Goal: Task Accomplishment & Management: Complete application form

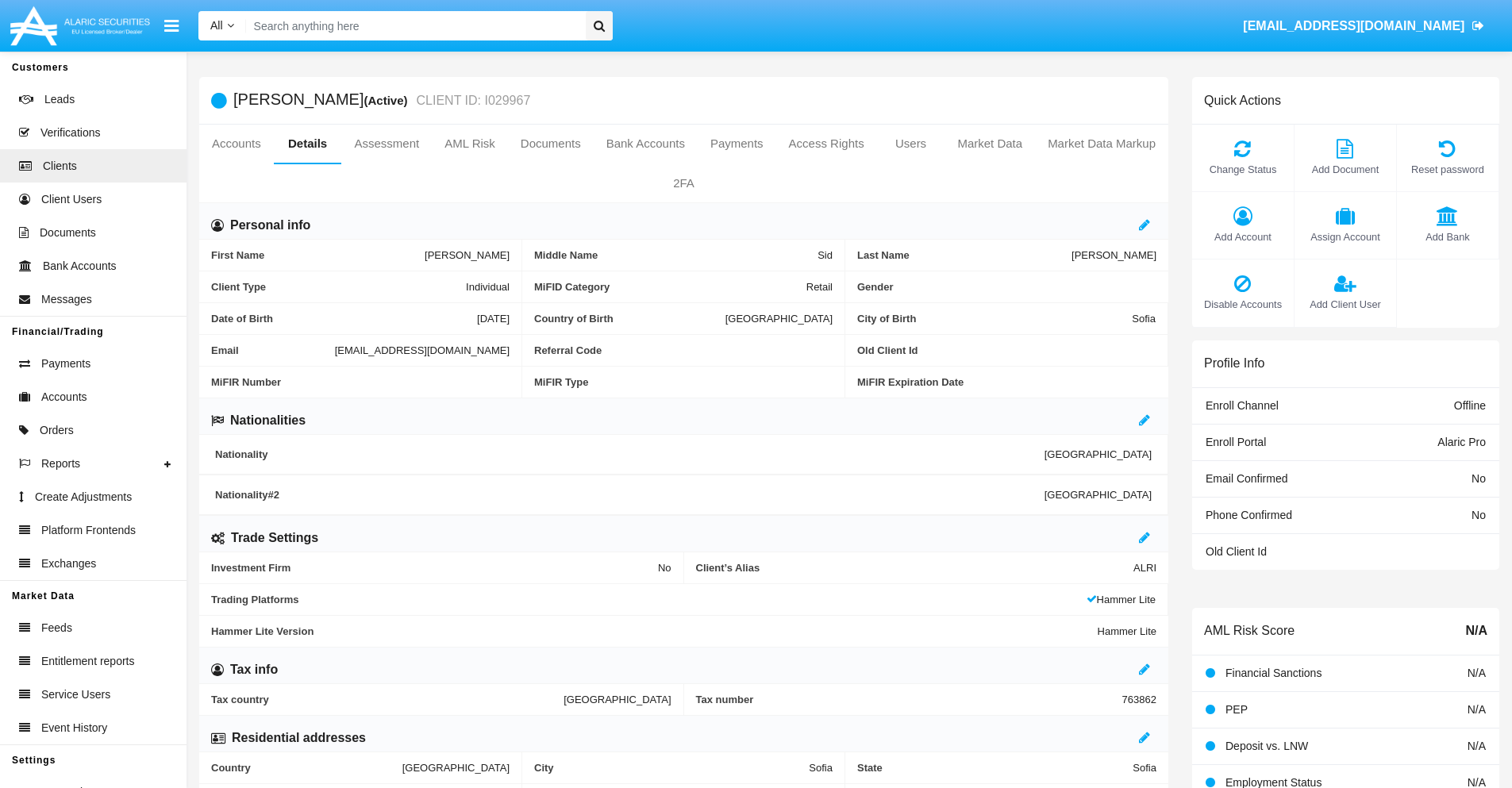
click at [1344, 304] on span "Add Client User" at bounding box center [1345, 304] width 86 height 15
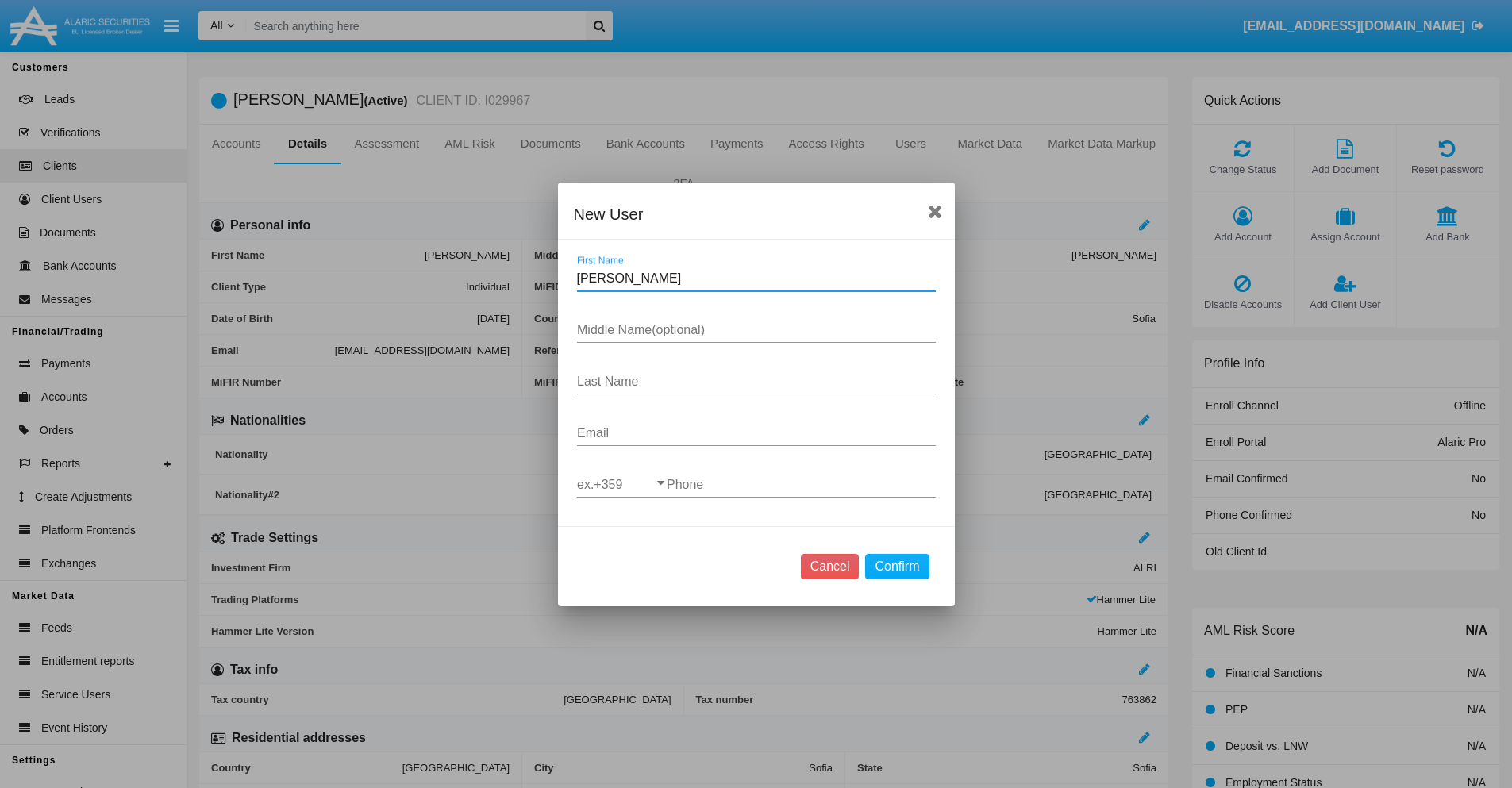
type input "[PERSON_NAME]"
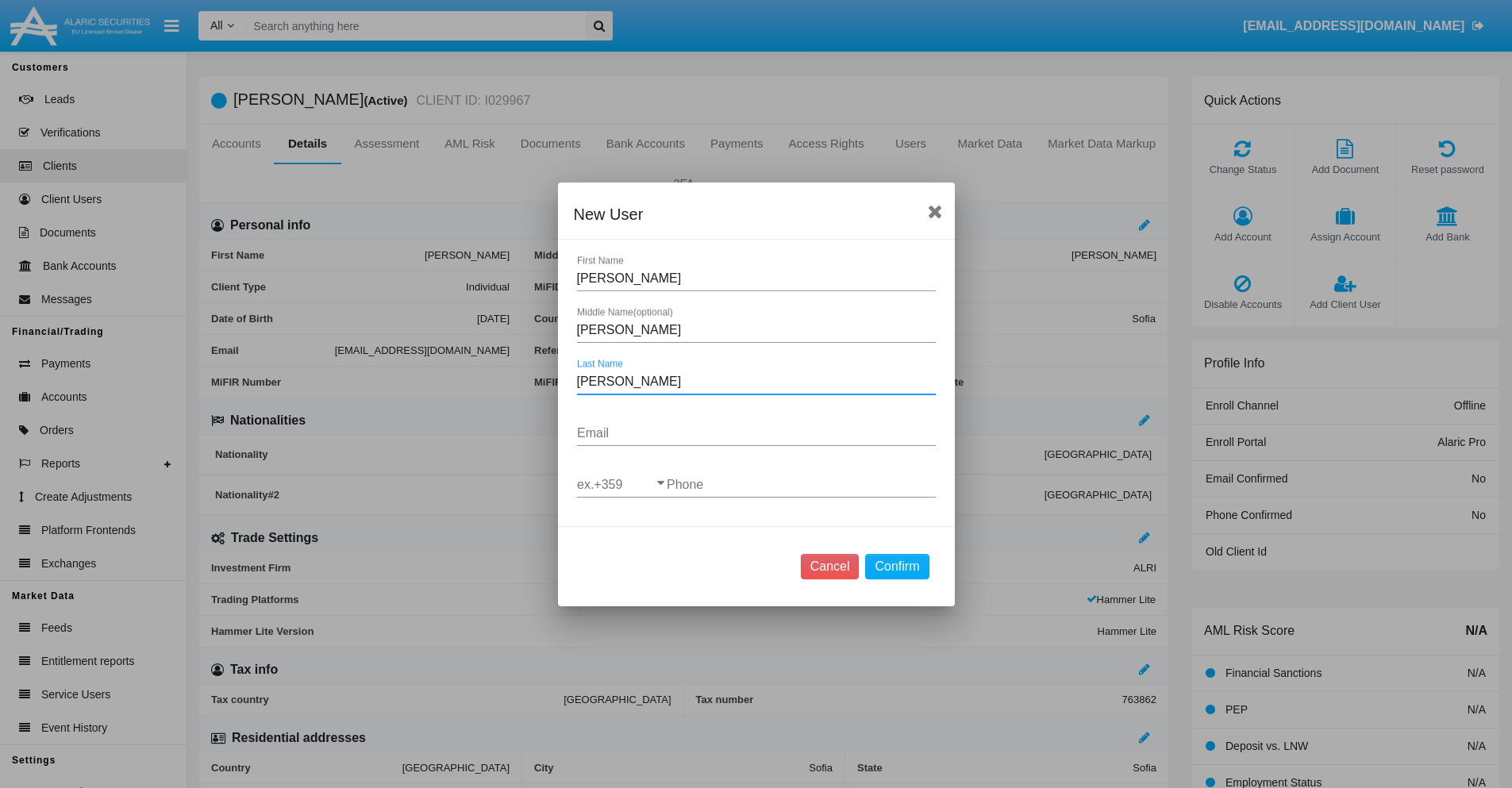
type input "[PERSON_NAME]"
type input "[EMAIL_ADDRESS][DOMAIN_NAME]"
click at [622, 484] on input "ex.+359" at bounding box center [622, 484] width 89 height 14
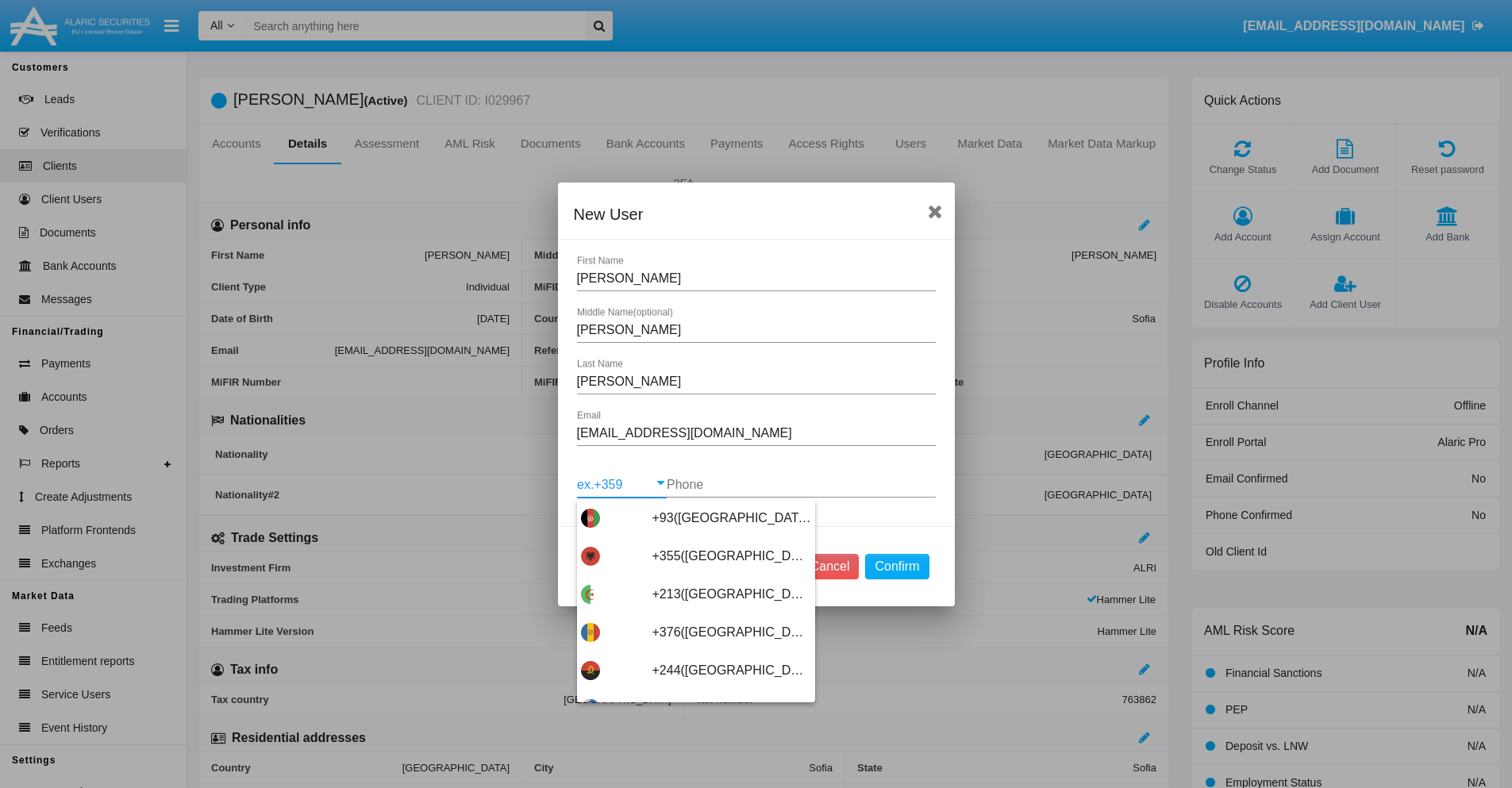
scroll to position [8440, 0]
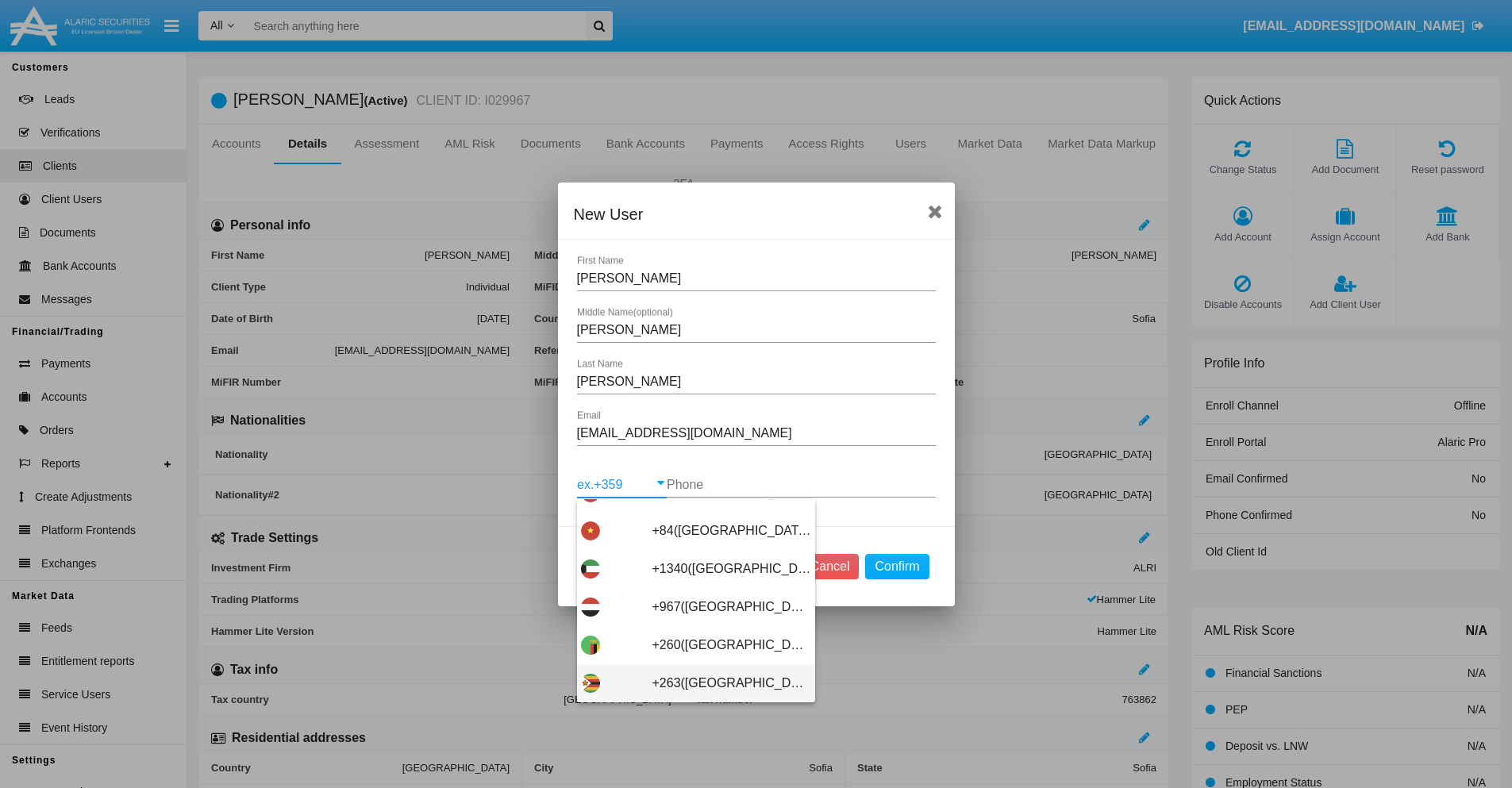
click at [690, 682] on span "+263([GEOGRAPHIC_DATA])" at bounding box center [731, 683] width 158 height 38
type input "+263([GEOGRAPHIC_DATA])"
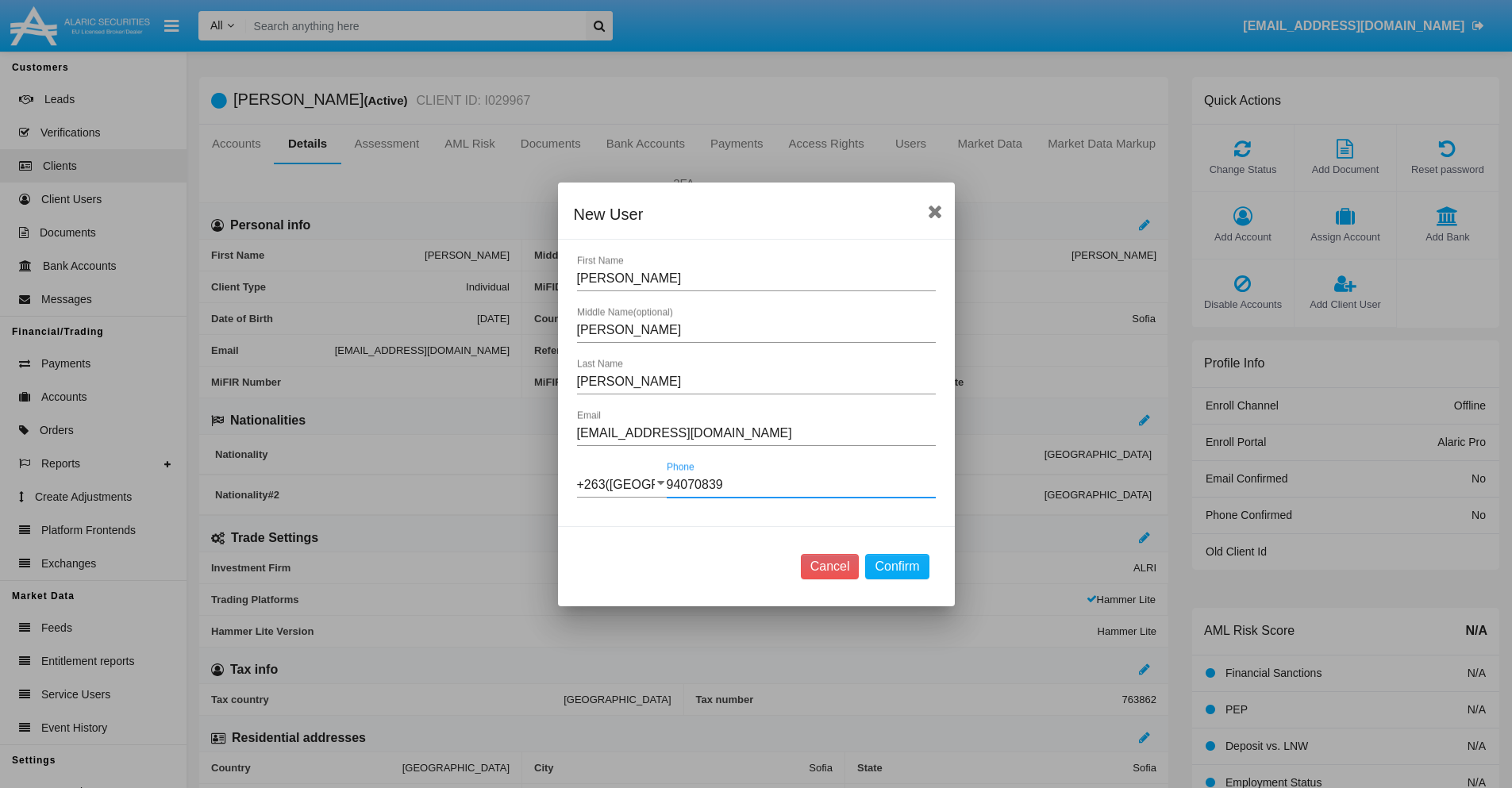
type input "940708391"
click at [897, 566] on button "Confirm" at bounding box center [896, 567] width 63 height 25
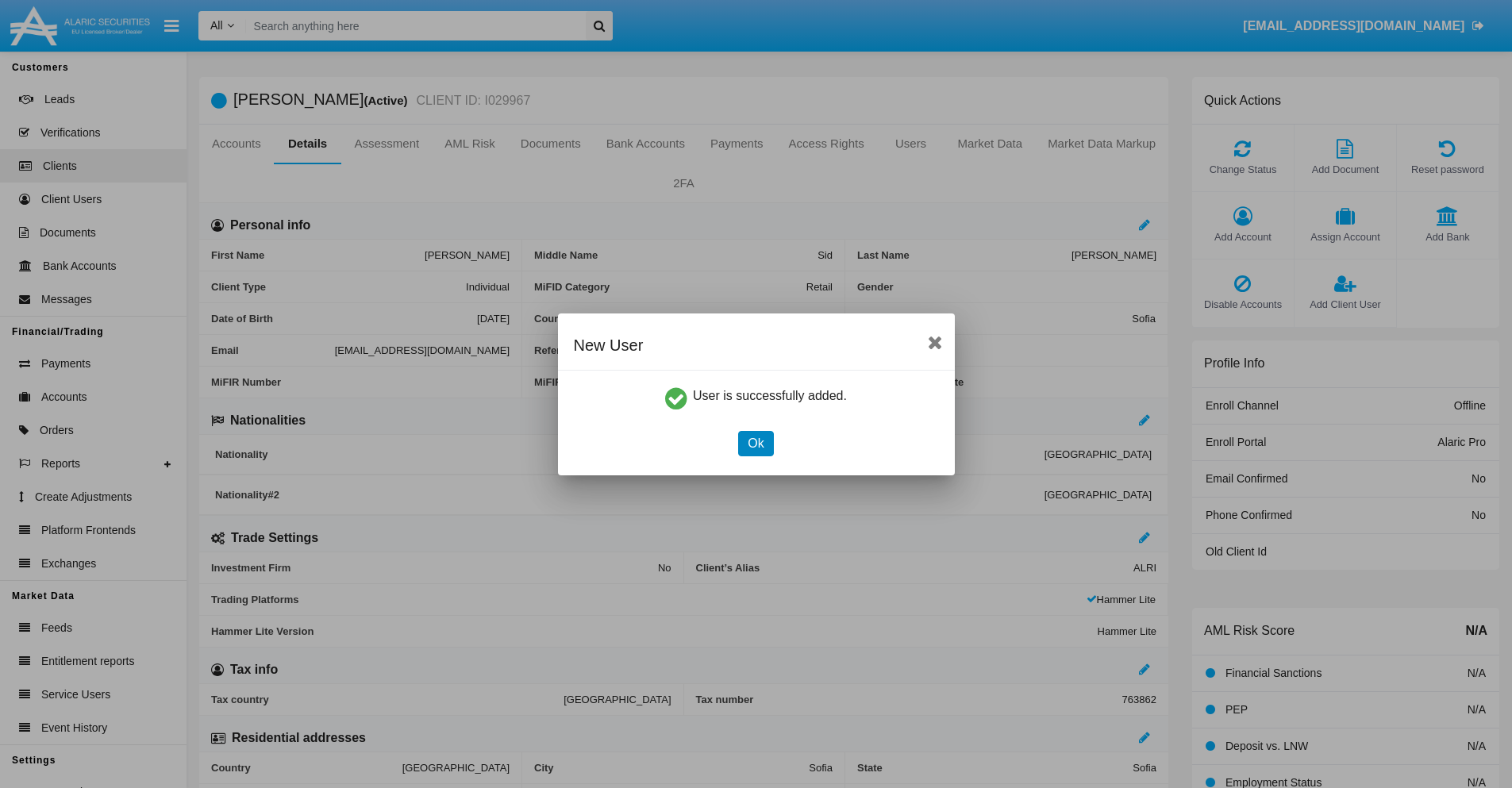
click at [756, 443] on button "Ok" at bounding box center [755, 444] width 35 height 25
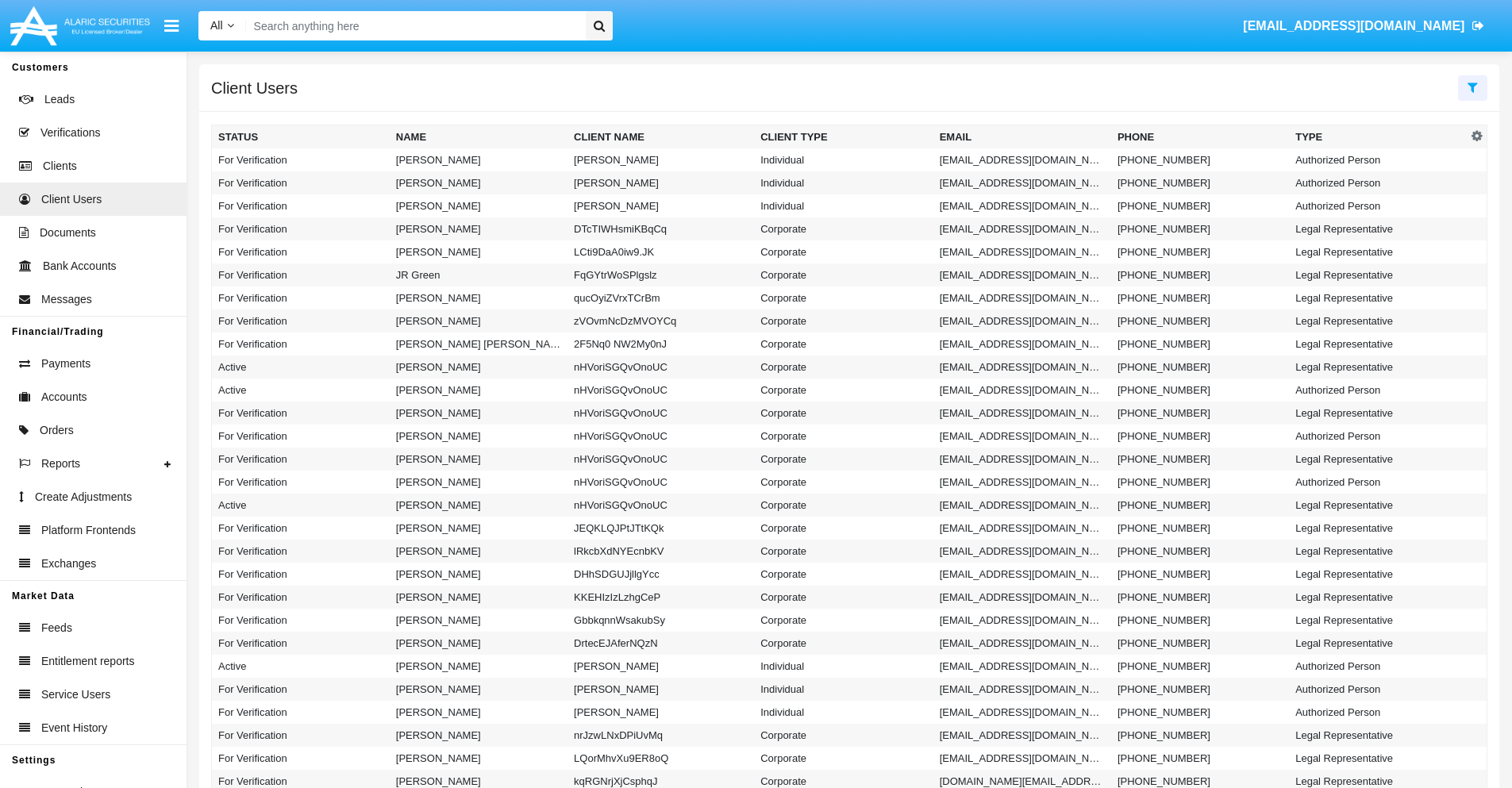
click at [1472, 87] on icon at bounding box center [1472, 87] width 10 height 13
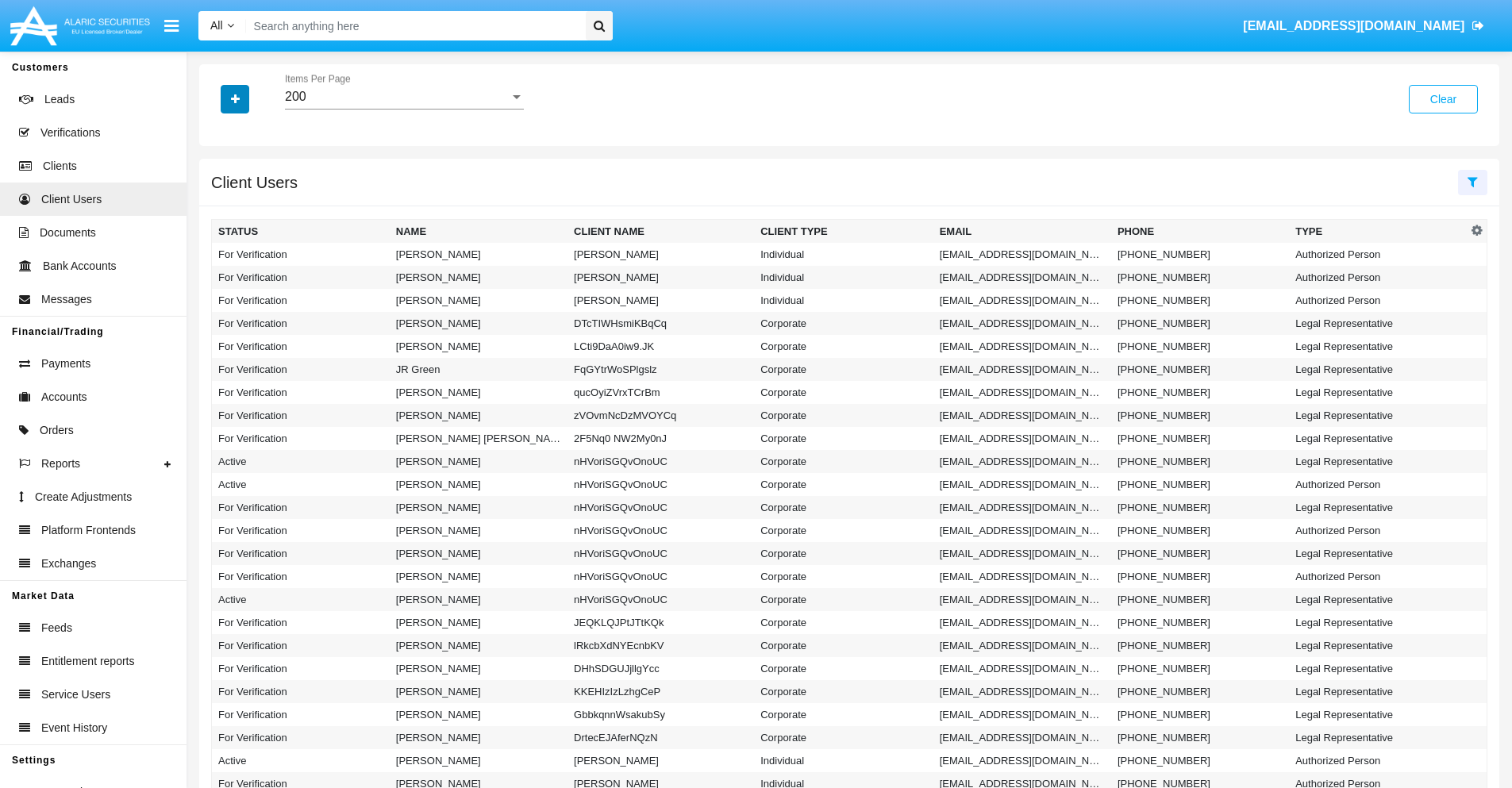
click at [235, 98] on icon "button" at bounding box center [235, 98] width 8 height 11
click at [247, 200] on span "Email" at bounding box center [247, 200] width 32 height 19
click at [218, 207] on input "Email" at bounding box center [217, 207] width 1 height 1
checkbox input "true"
click at [235, 98] on icon "button" at bounding box center [235, 98] width 8 height 11
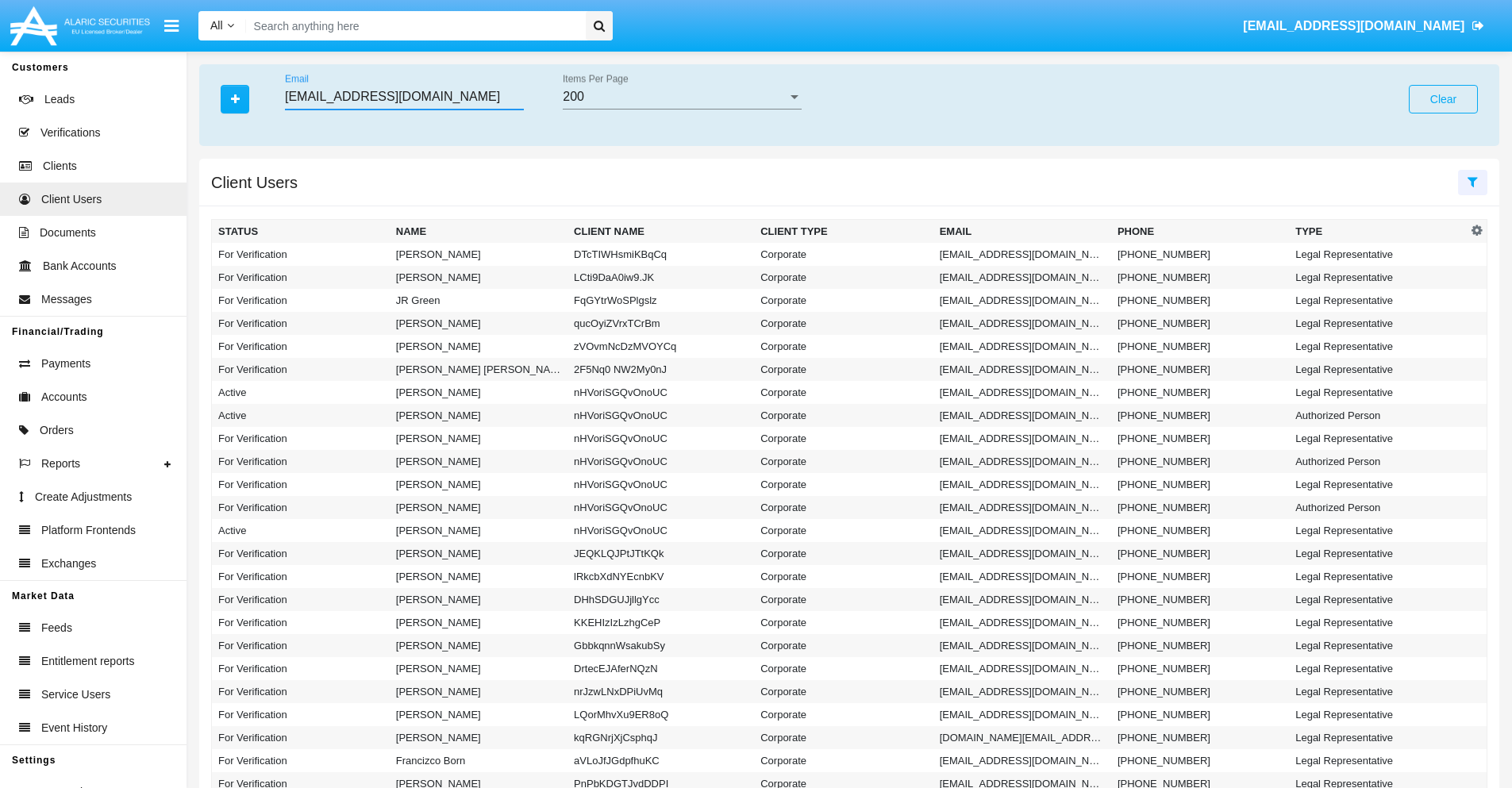
click at [404, 97] on input "tq.elj@32t201z.int" at bounding box center [404, 96] width 239 height 14
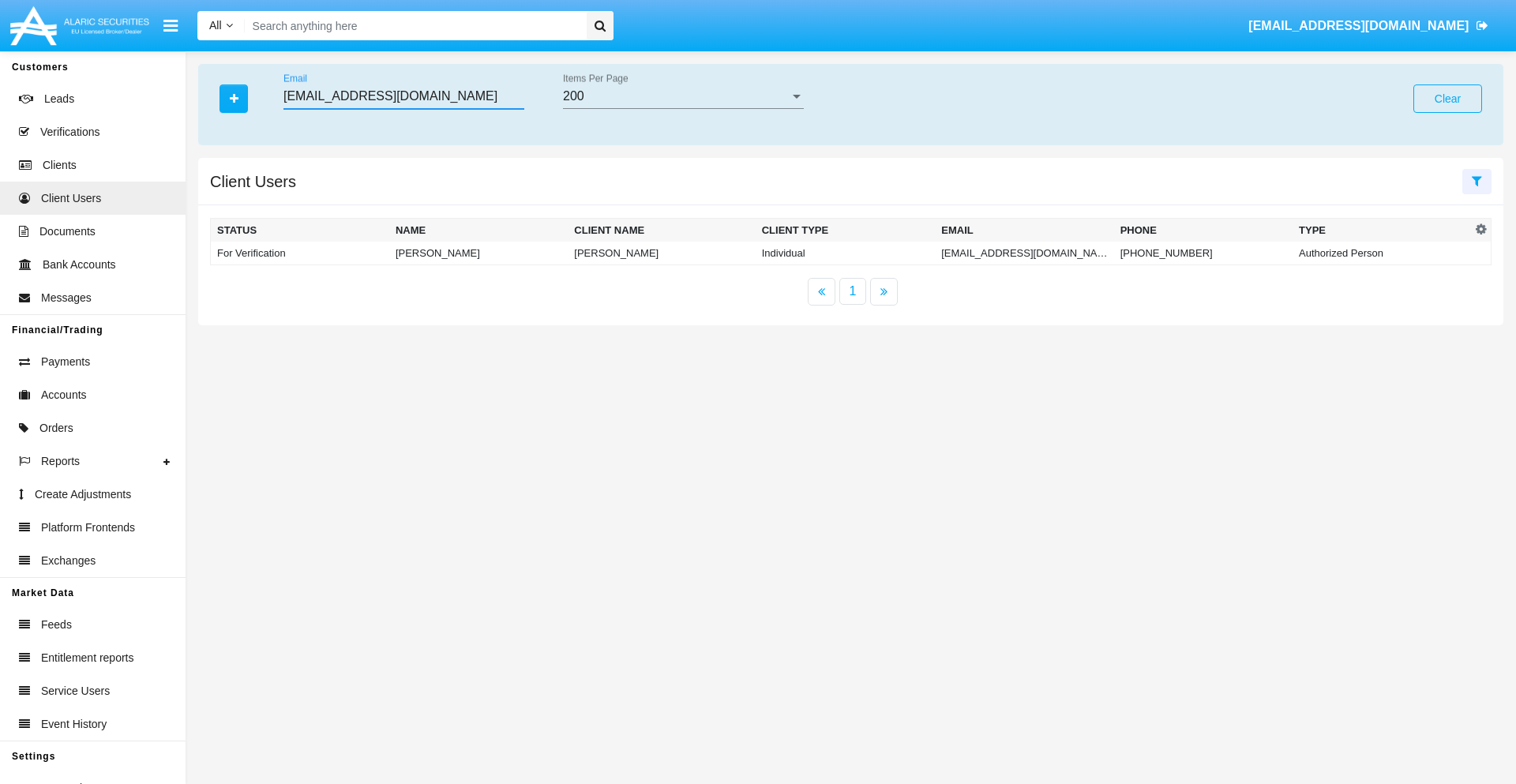
type input "tq.elj@32t201z.int"
click at [1024, 253] on td "tq.elj@32t201z.int" at bounding box center [1024, 253] width 179 height 23
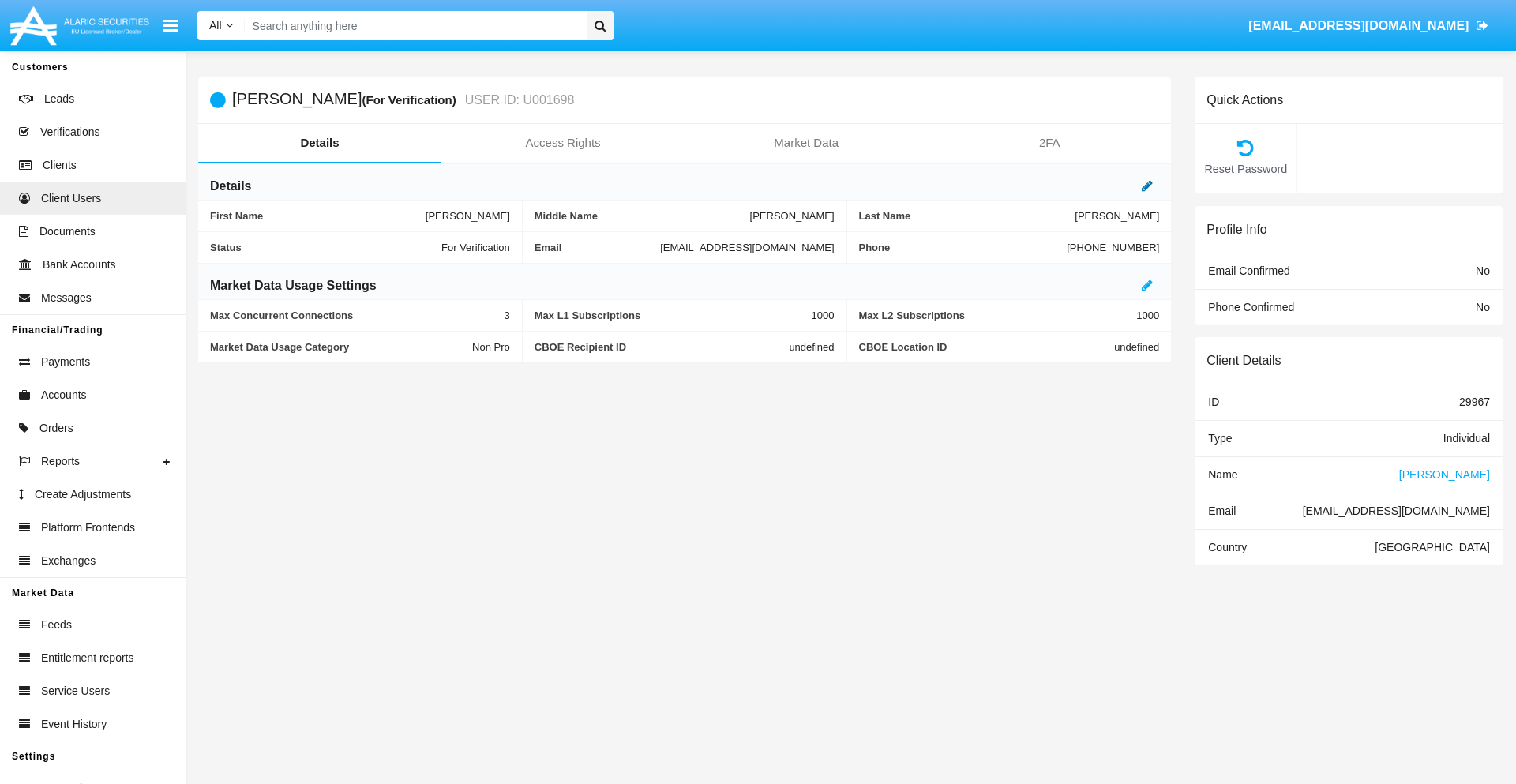
click at [1147, 185] on icon at bounding box center [1146, 185] width 11 height 13
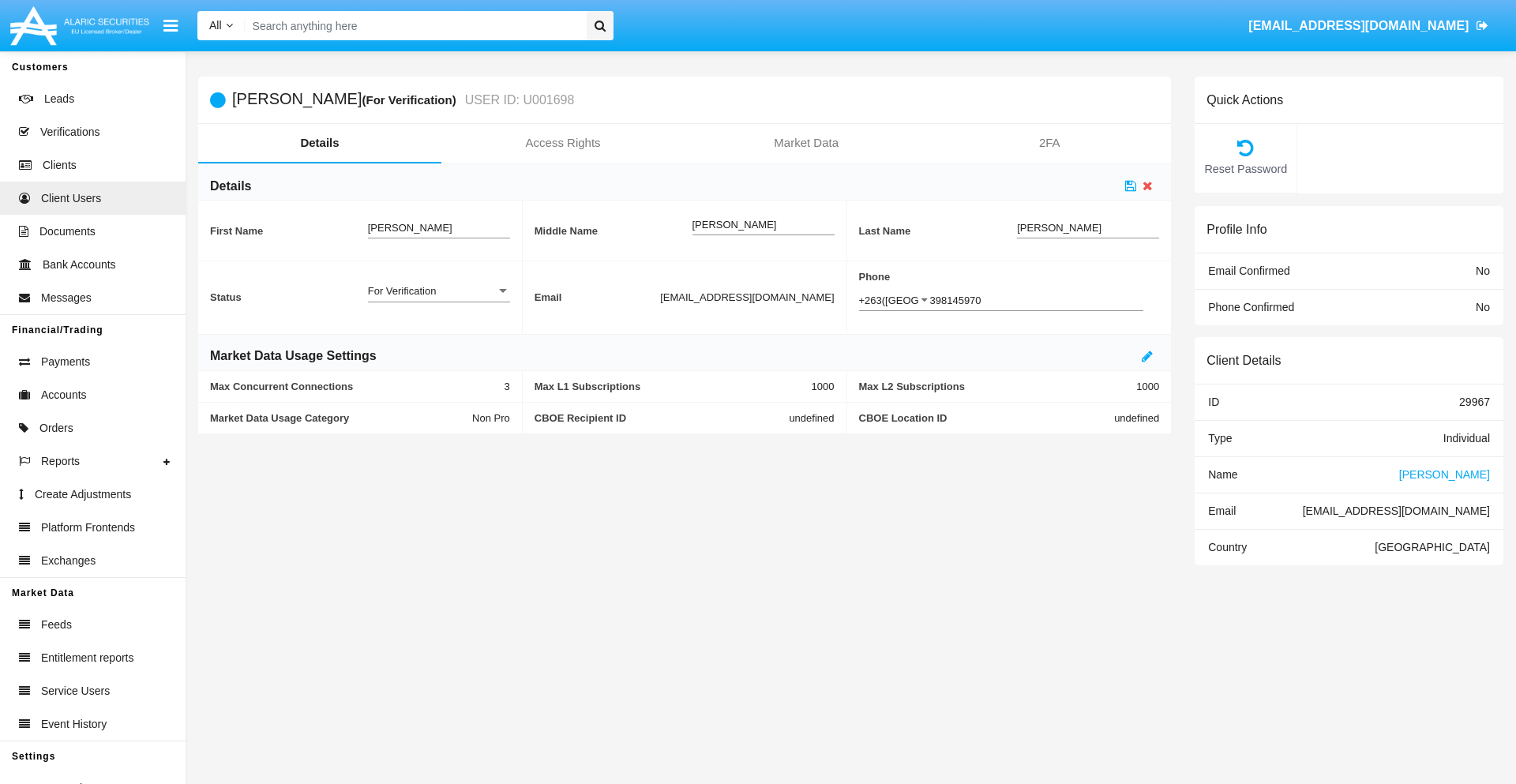
click at [438, 291] on div "For Verification" at bounding box center [432, 291] width 128 height 13
click at [438, 330] on span "Verified" at bounding box center [439, 330] width 142 height 31
click at [1131, 185] on icon at bounding box center [1131, 185] width 11 height 13
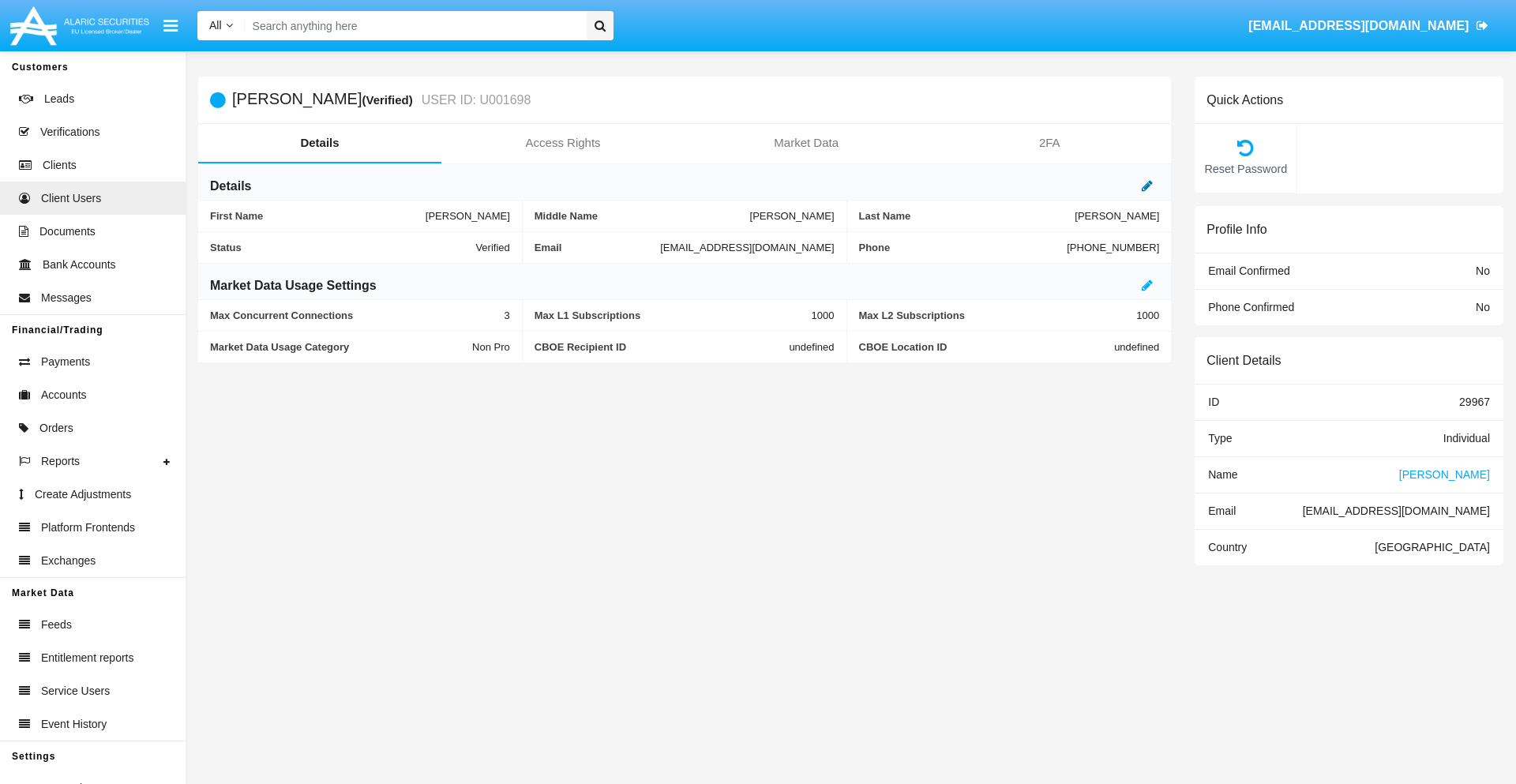
click at [1147, 185] on icon at bounding box center [1146, 185] width 11 height 13
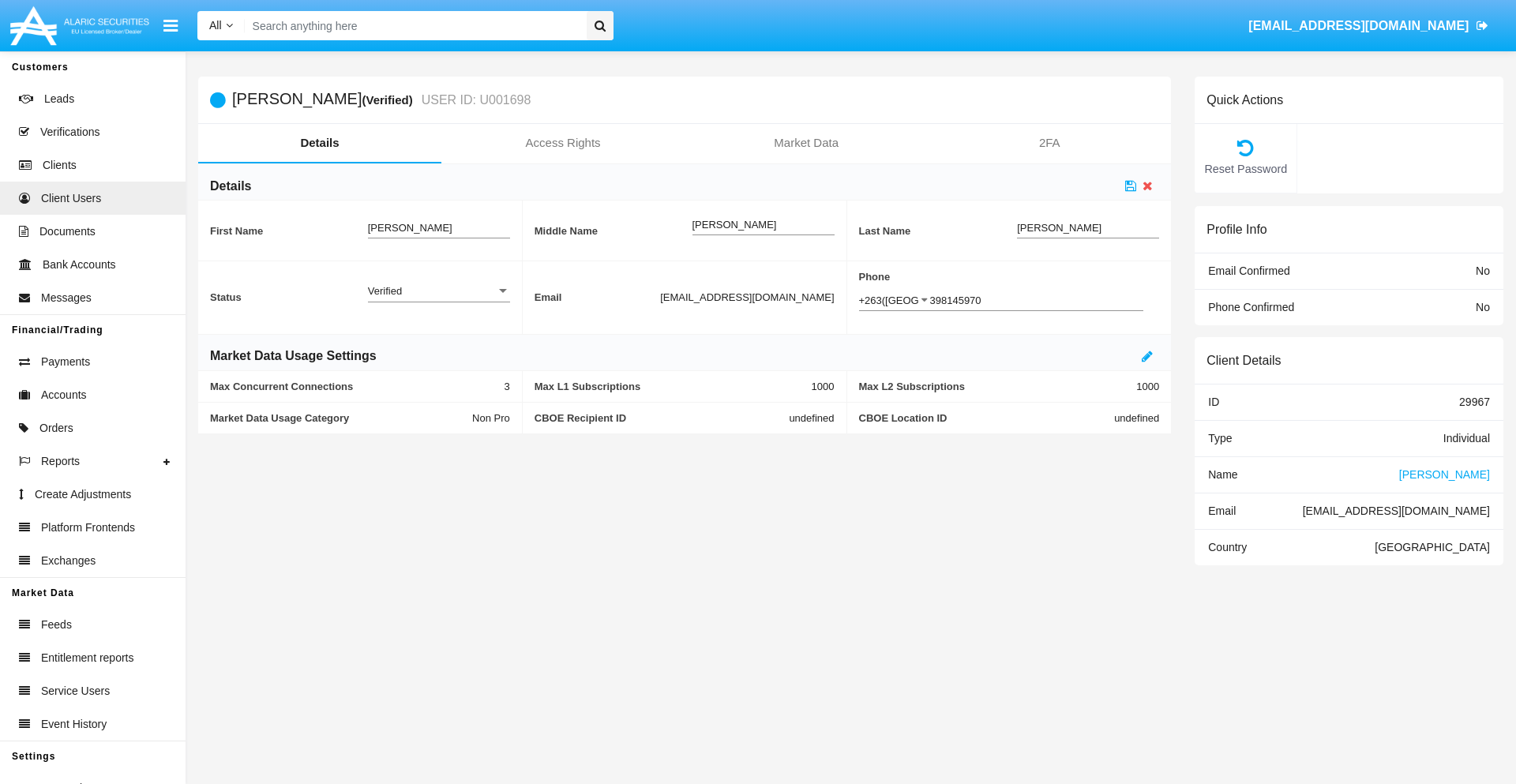
click at [438, 291] on div "Verified" at bounding box center [432, 291] width 128 height 13
click at [438, 299] on span "Active" at bounding box center [426, 299] width 116 height 31
click at [1131, 185] on icon at bounding box center [1131, 185] width 11 height 13
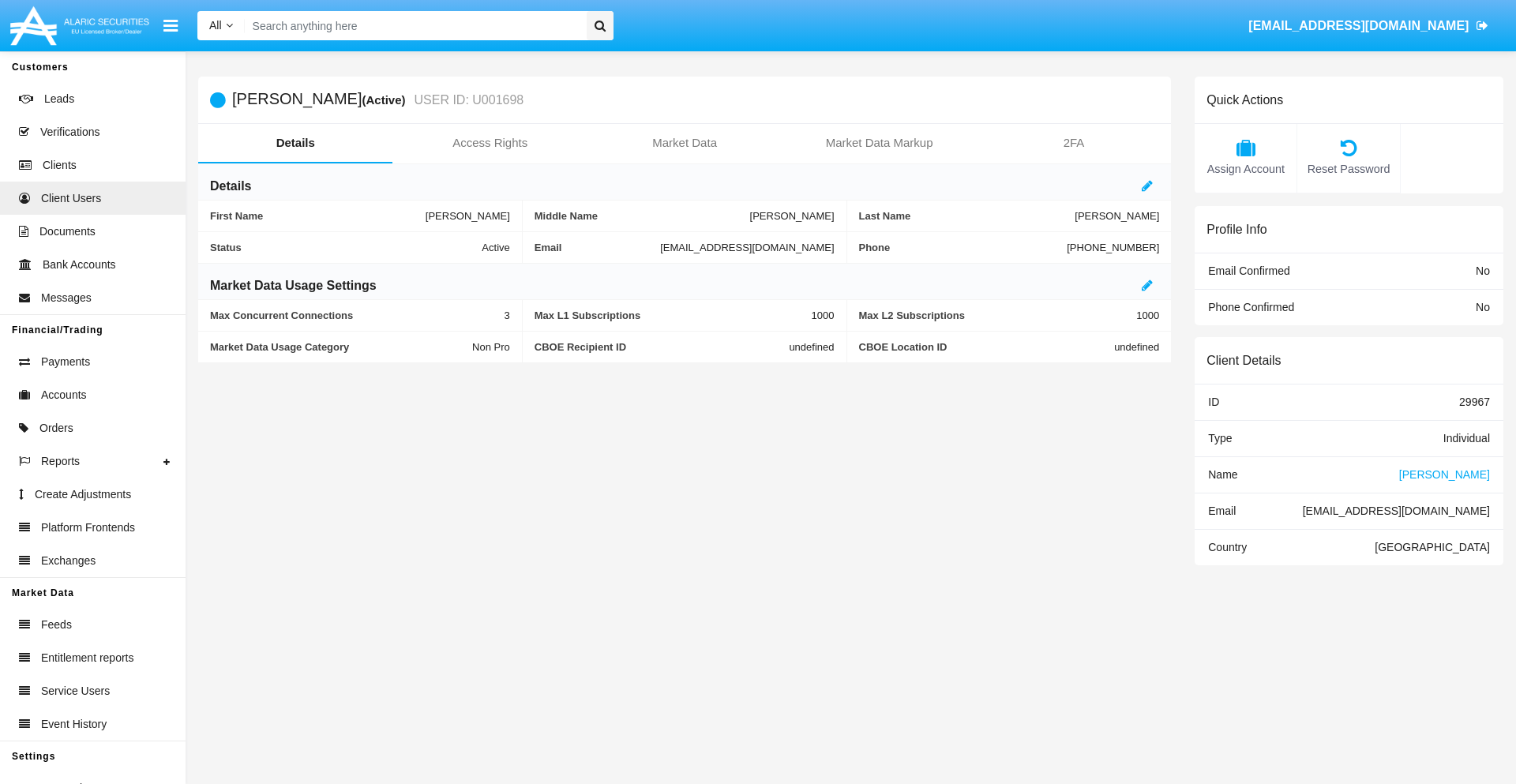
click at [1223, 473] on span "Name" at bounding box center [1223, 474] width 29 height 13
